Goal: Information Seeking & Learning: Learn about a topic

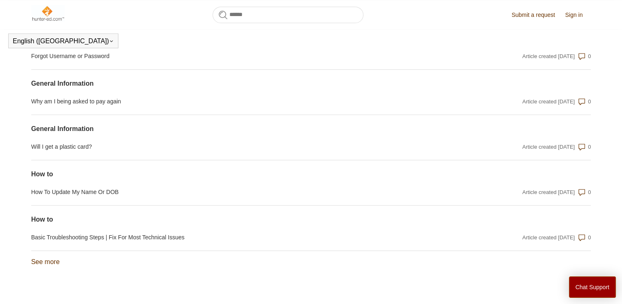
scroll to position [680, 0]
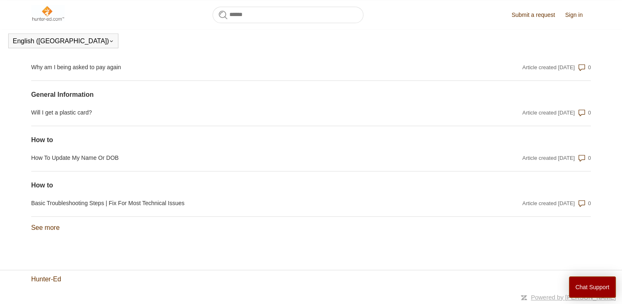
click at [45, 279] on link "Hunter-Ed" at bounding box center [46, 279] width 30 height 10
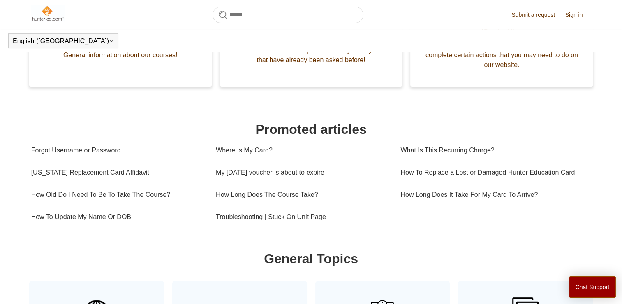
scroll to position [172, 0]
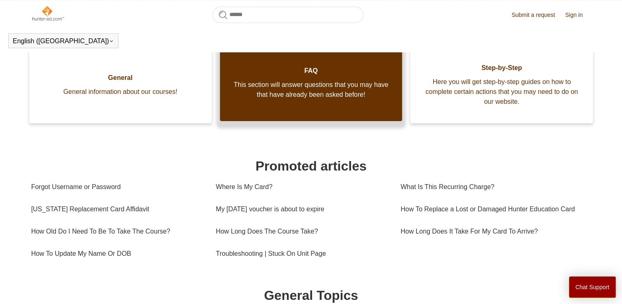
click at [337, 94] on span "This section will answer questions that you may have that have already been ask…" at bounding box center [311, 90] width 158 height 20
